Goal: Information Seeking & Learning: Find specific fact

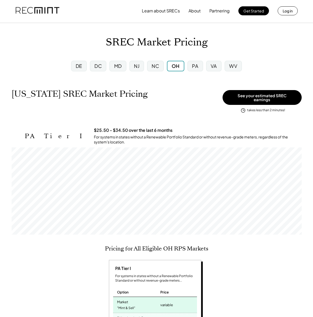
scroll to position [87, 290]
click at [219, 68] on div "VA" at bounding box center [213, 66] width 15 height 11
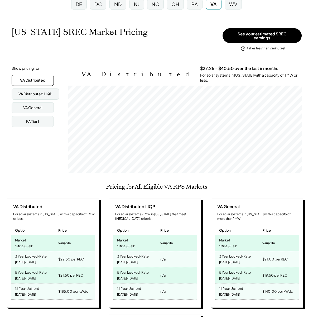
scroll to position [165, 0]
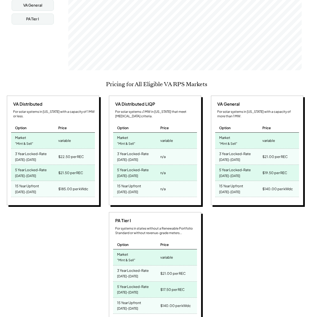
click at [77, 222] on div "PA Tier I For systems in states without a Renewable Portfolio Standard or witho…" at bounding box center [155, 267] width 301 height 111
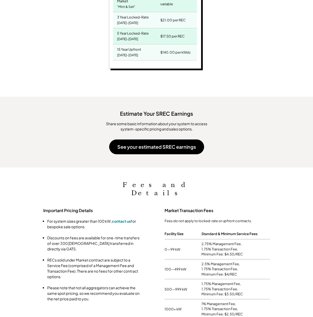
scroll to position [495, 0]
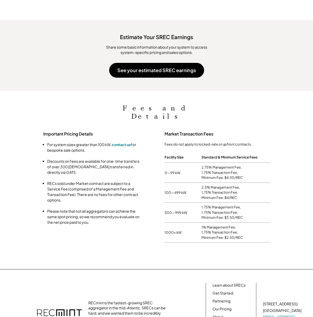
click at [226, 165] on div "2.75% Management Fee, 1.75% Transaction Fee, Minimum Fee: $4.50/REC" at bounding box center [236, 173] width 69 height 16
click at [225, 165] on div "2.75% Management Fee, 1.75% Transaction Fee, Minimum Fee: $4.50/REC" at bounding box center [236, 173] width 69 height 16
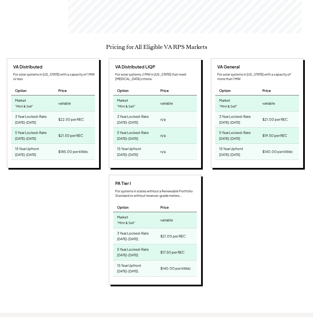
scroll to position [141, 0]
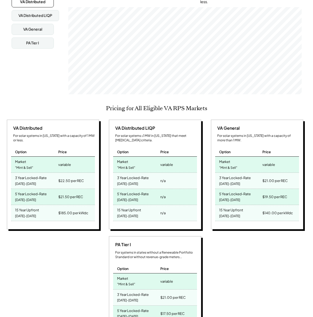
click at [74, 177] on div "$22.50 per REC" at bounding box center [71, 180] width 26 height 7
drag, startPoint x: 62, startPoint y: 173, endPoint x: 71, endPoint y: 172, distance: 9.3
click at [71, 177] on div "$22.50 per REC" at bounding box center [71, 180] width 26 height 7
drag, startPoint x: 70, startPoint y: 171, endPoint x: 61, endPoint y: 173, distance: 8.8
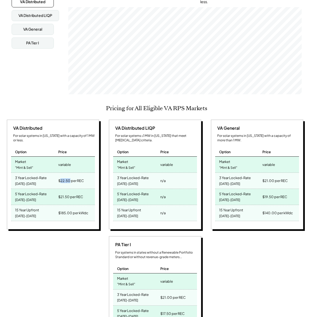
click at [61, 177] on div "$22.50 per REC" at bounding box center [71, 180] width 26 height 7
click at [71, 177] on div "$22.50 per REC" at bounding box center [71, 180] width 26 height 7
